Goal: Check status: Check status

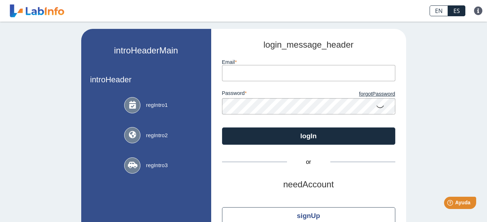
click at [283, 74] on input "email" at bounding box center [308, 73] width 173 height 16
type input "M"
type input "[PERSON_NAME][EMAIL_ADDRESS][DOMAIN_NAME]"
drag, startPoint x: 449, startPoint y: 61, endPoint x: 415, endPoint y: 71, distance: 35.3
click at [449, 62] on div "introHeaderMain introHeader regIntro1 regIntro2 regIntro3 hipaaCompliant login_…" at bounding box center [243, 141] width 487 height 238
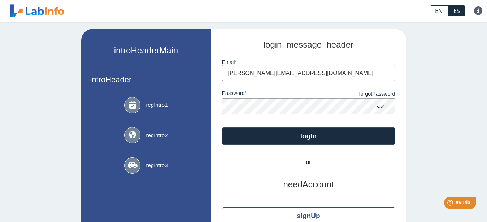
click at [376, 107] on icon at bounding box center [380, 106] width 9 height 14
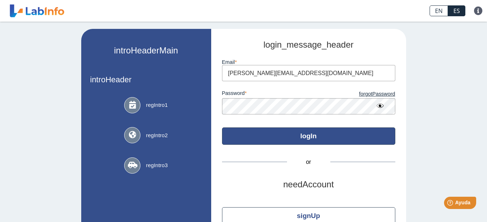
click at [312, 138] on button "logIn" at bounding box center [308, 135] width 173 height 17
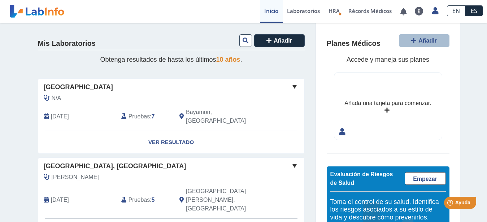
click at [359, 61] on span "Accede y maneja sus planes" at bounding box center [388, 59] width 83 height 7
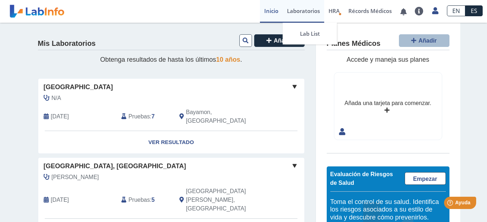
click at [304, 10] on link "Laboratorios" at bounding box center [304, 11] width 42 height 23
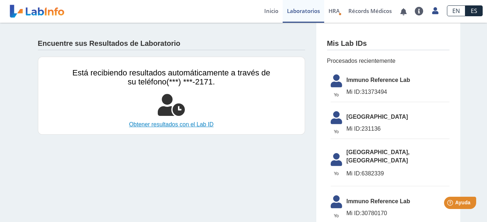
click at [181, 124] on link "Obtener resultados con el Lab ID" at bounding box center [172, 124] width 198 height 9
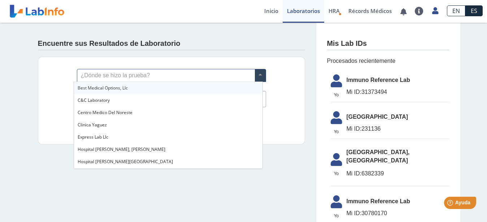
click at [257, 74] on span at bounding box center [260, 75] width 11 height 12
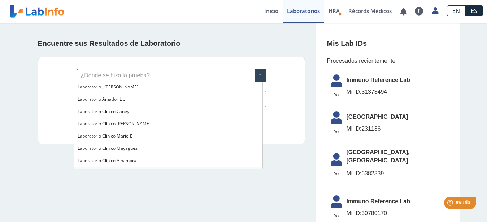
scroll to position [73, 0]
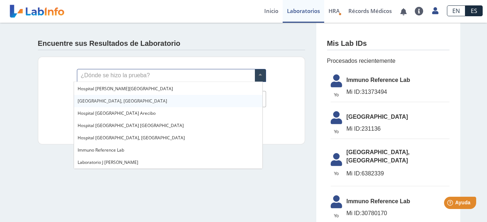
click at [120, 99] on span "[GEOGRAPHIC_DATA], [GEOGRAPHIC_DATA]" at bounding box center [123, 101] width 90 height 6
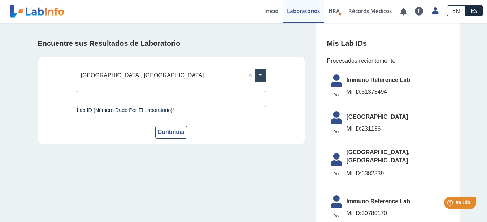
click at [118, 100] on input "Lab ID (número dado por el laboratorio)" at bounding box center [171, 99] width 189 height 16
type input "0299271521"
click at [165, 131] on button "Continuar" at bounding box center [171, 132] width 33 height 13
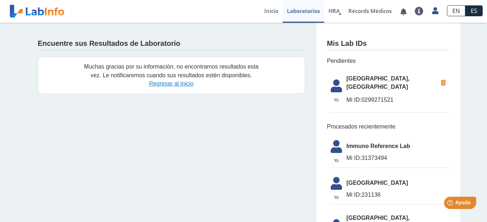
click at [176, 85] on link "Regresar al inicio" at bounding box center [171, 84] width 44 height 6
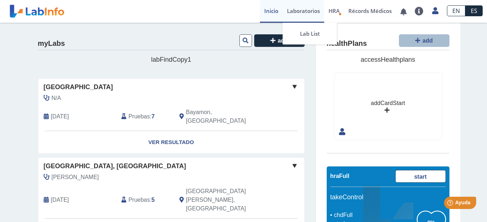
click at [304, 12] on link "Laboratorios" at bounding box center [304, 11] width 42 height 23
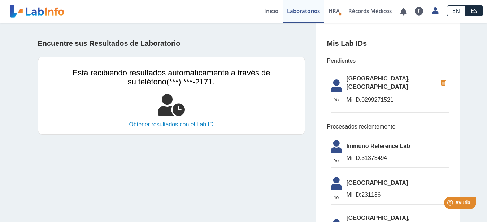
click at [178, 125] on link "Obtener resultados con el Lab ID" at bounding box center [172, 124] width 198 height 9
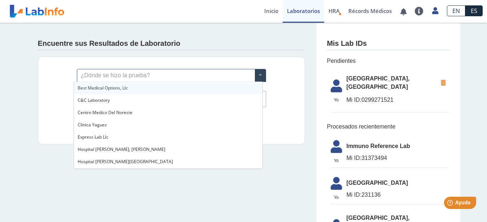
click at [259, 74] on span at bounding box center [260, 75] width 11 height 12
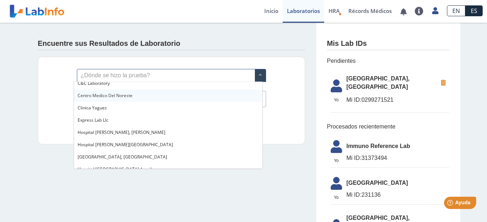
scroll to position [37, 0]
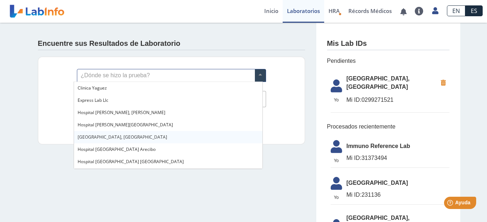
click at [137, 137] on span "[GEOGRAPHIC_DATA], [GEOGRAPHIC_DATA]" at bounding box center [123, 137] width 90 height 6
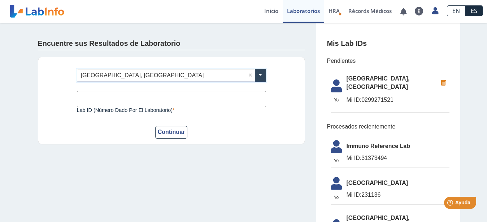
click at [150, 100] on input "Lab ID (número dado por el laboratorio)" at bounding box center [171, 99] width 189 height 16
type input "0000224279"
click at [169, 134] on button "Continuar" at bounding box center [171, 132] width 33 height 13
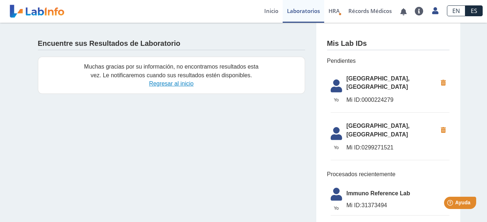
click at [174, 83] on link "Regresar al inicio" at bounding box center [171, 84] width 44 height 6
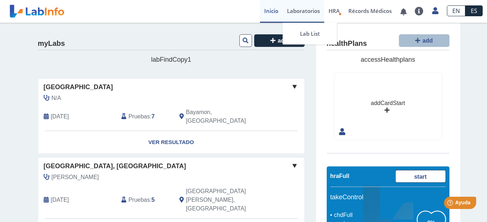
click at [293, 11] on link "Laboratorios" at bounding box center [304, 11] width 42 height 23
